Goal: Transaction & Acquisition: Purchase product/service

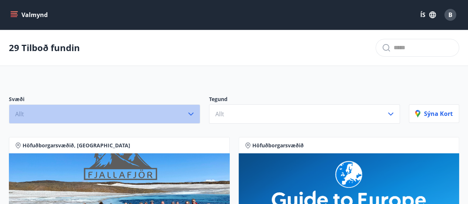
click at [190, 112] on icon "button" at bounding box center [190, 113] width 9 height 9
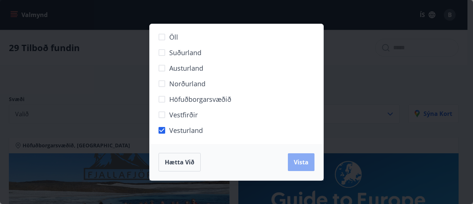
click at [298, 159] on span "Vista" at bounding box center [301, 162] width 15 height 8
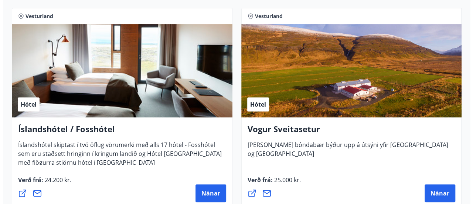
scroll to position [190, 0]
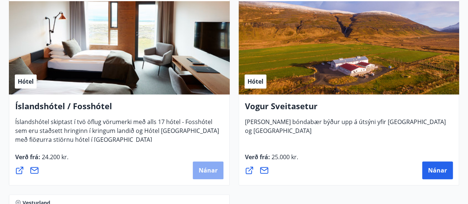
click at [216, 170] on span "Nánar" at bounding box center [208, 170] width 19 height 8
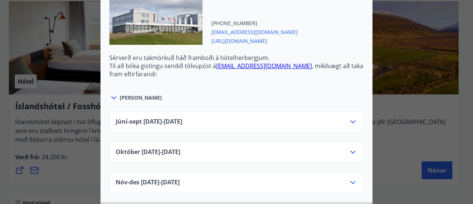
scroll to position [566, 0]
click at [112, 94] on icon at bounding box center [113, 98] width 9 height 9
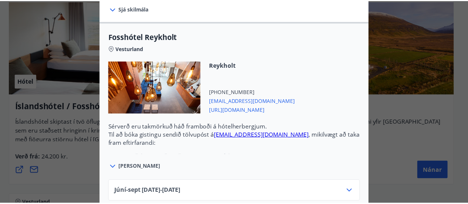
scroll to position [0, 0]
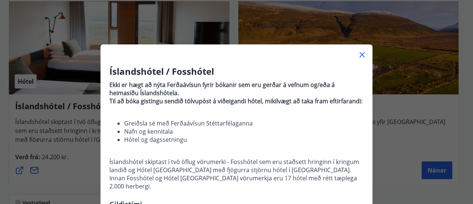
click at [406, 57] on div "Íslandshótel / Fosshótel Ekki er hægt að nýta Ferðaávísun fyrir bókanir sem eru…" at bounding box center [236, 102] width 473 height 204
click at [360, 54] on icon at bounding box center [362, 54] width 5 height 5
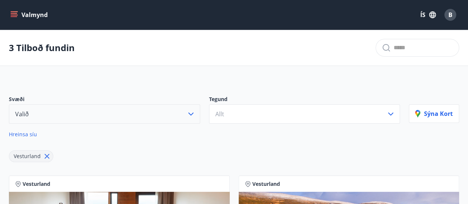
click at [15, 13] on icon "menu" at bounding box center [14, 13] width 7 height 1
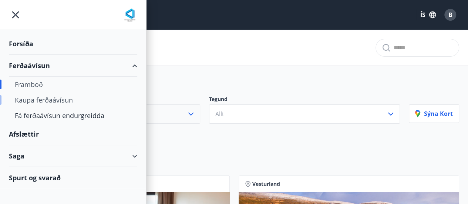
click at [47, 100] on div "Kaupa ferðaávísun" at bounding box center [73, 100] width 116 height 16
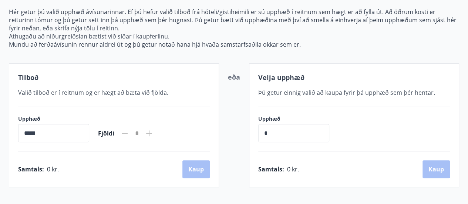
scroll to position [88, 0]
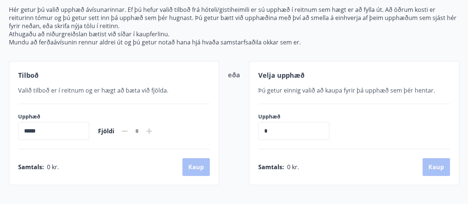
click at [153, 129] on icon at bounding box center [149, 130] width 9 height 9
click at [141, 126] on div "*" at bounding box center [137, 131] width 16 height 13
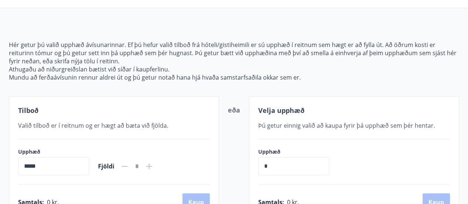
scroll to position [52, 0]
click at [152, 165] on icon at bounding box center [149, 166] width 6 height 6
click at [64, 165] on input "*****" at bounding box center [53, 166] width 71 height 18
click at [55, 168] on input "*****" at bounding box center [53, 166] width 71 height 18
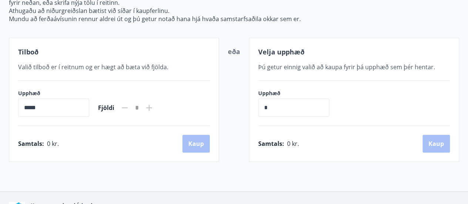
scroll to position [111, 0]
click at [33, 102] on input "*****" at bounding box center [53, 108] width 71 height 18
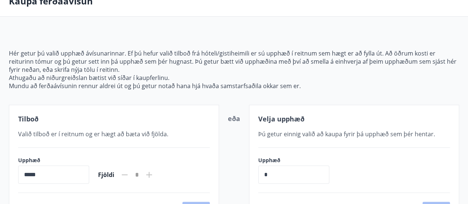
scroll to position [47, 0]
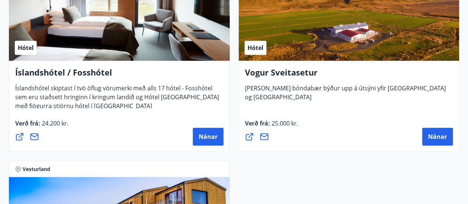
scroll to position [224, 0]
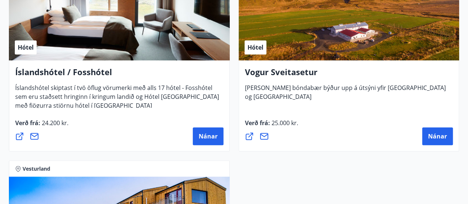
click at [20, 135] on icon at bounding box center [19, 136] width 9 height 9
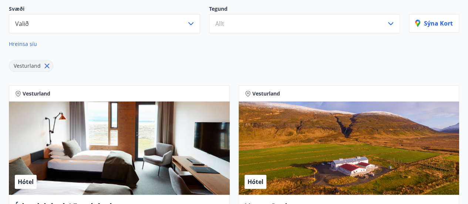
scroll to position [0, 0]
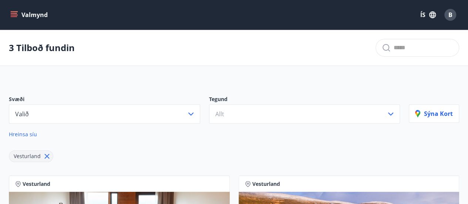
click at [18, 18] on button "Valmynd" at bounding box center [30, 14] width 42 height 13
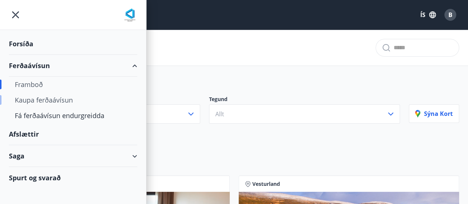
click at [53, 99] on div "Kaupa ferðaávísun" at bounding box center [73, 100] width 116 height 16
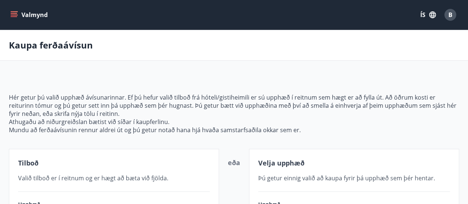
click at [15, 15] on icon "menu" at bounding box center [13, 14] width 7 height 7
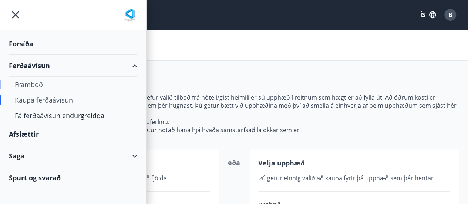
click at [34, 87] on div "Framboð" at bounding box center [73, 85] width 116 height 16
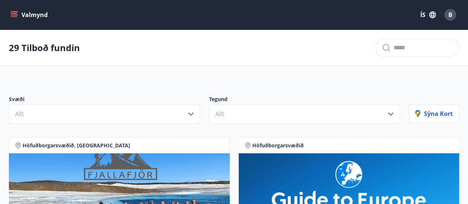
click at [15, 14] on icon "menu" at bounding box center [13, 14] width 7 height 7
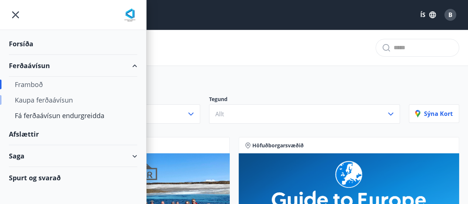
click at [53, 101] on div "Kaupa ferðaávísun" at bounding box center [73, 100] width 116 height 16
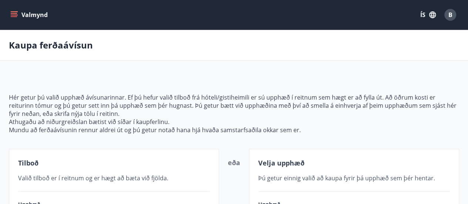
scroll to position [90, 0]
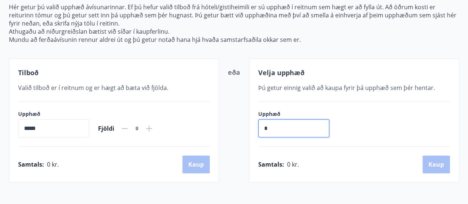
click at [276, 129] on input "*" at bounding box center [293, 128] width 71 height 18
type input "******"
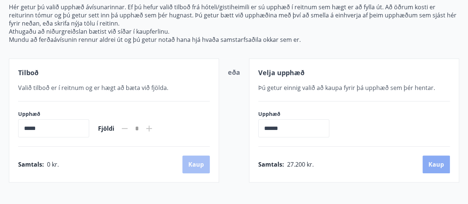
click at [437, 164] on button "Kaup" at bounding box center [435, 164] width 27 height 18
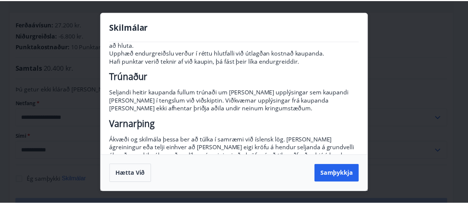
scroll to position [156, 0]
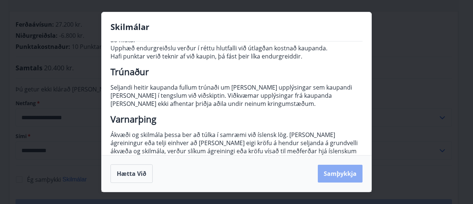
click at [345, 171] on button "Samþykkja" at bounding box center [340, 174] width 45 height 18
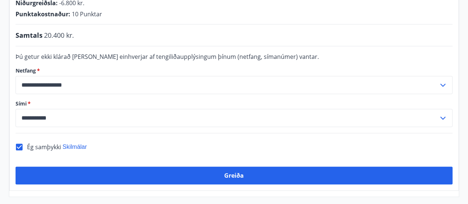
scroll to position [185, 0]
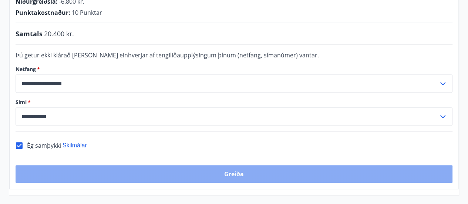
click at [291, 165] on button "Greiða" at bounding box center [234, 174] width 437 height 18
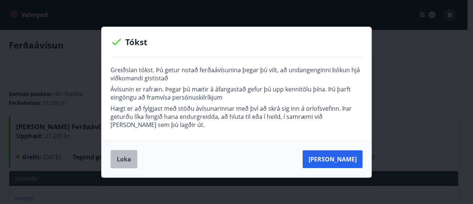
click at [125, 157] on button "Loka" at bounding box center [124, 159] width 27 height 18
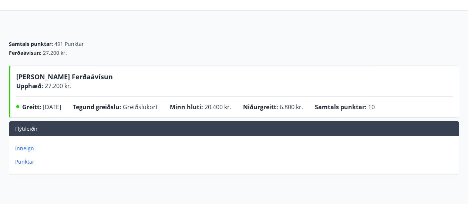
scroll to position [51, 0]
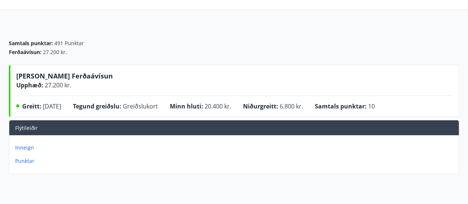
click at [24, 146] on p "Inneign" at bounding box center [235, 147] width 440 height 7
